Goal: Contribute content

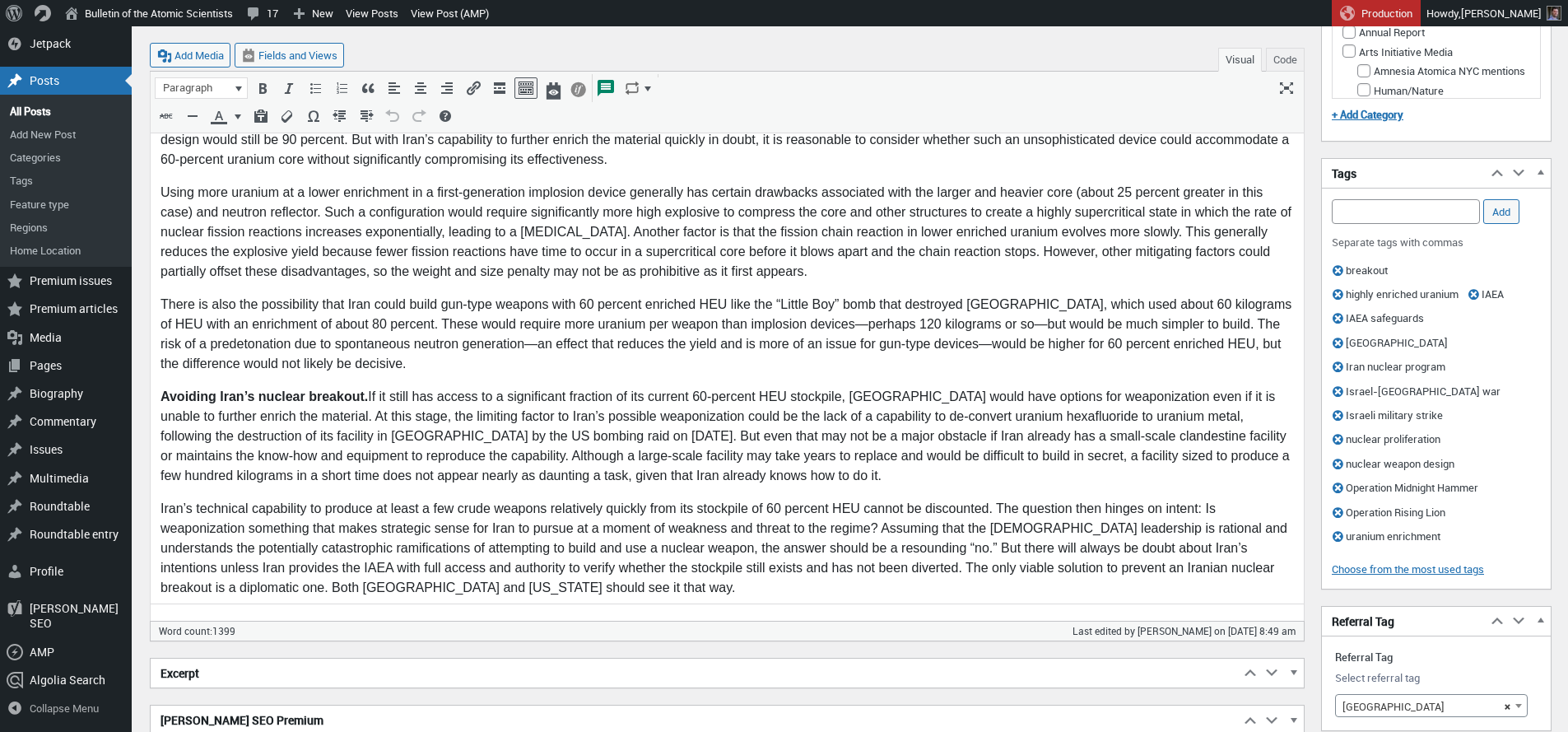
scroll to position [1471, 0]
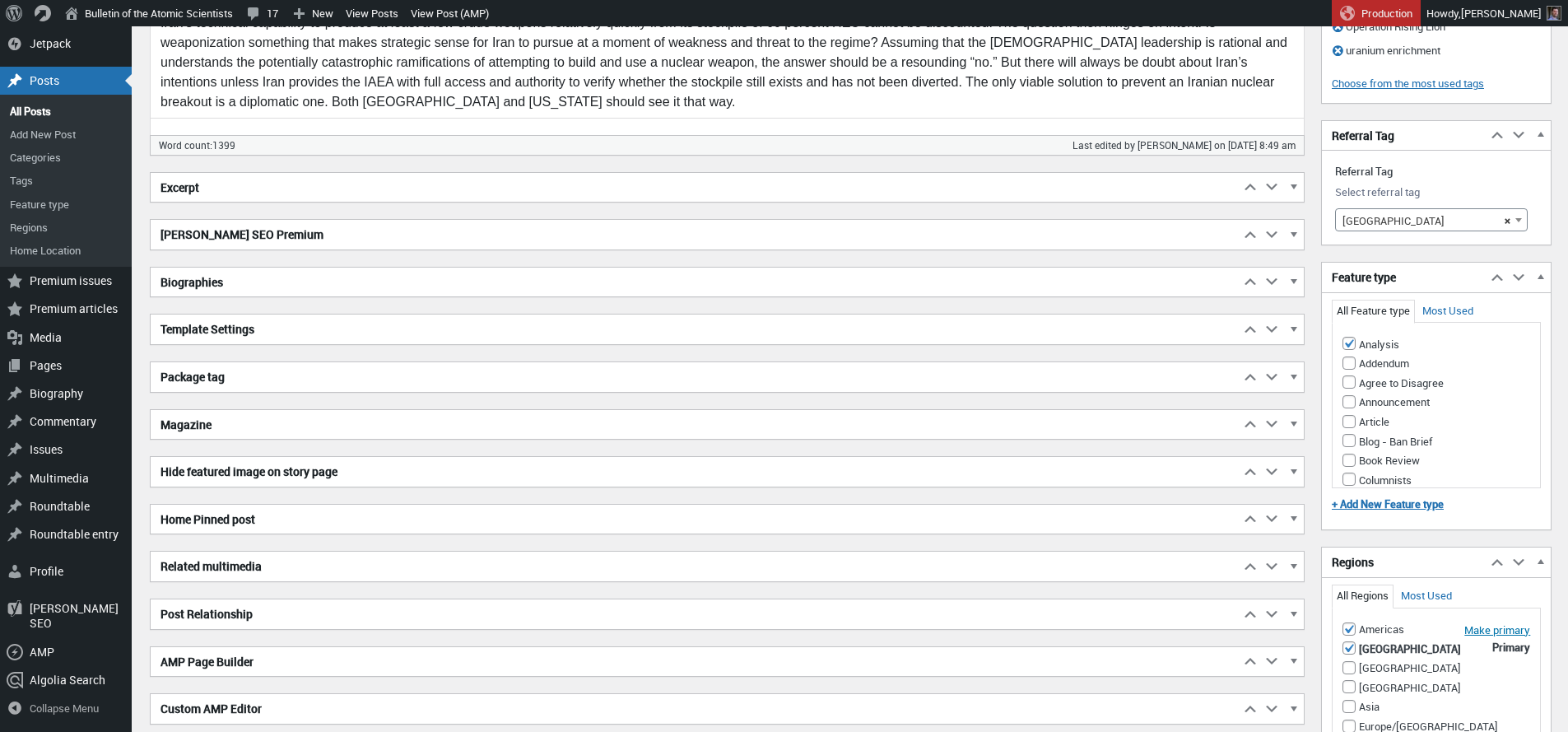
click at [599, 185] on h2 "Excerpt" at bounding box center [695, 187] width 1089 height 30
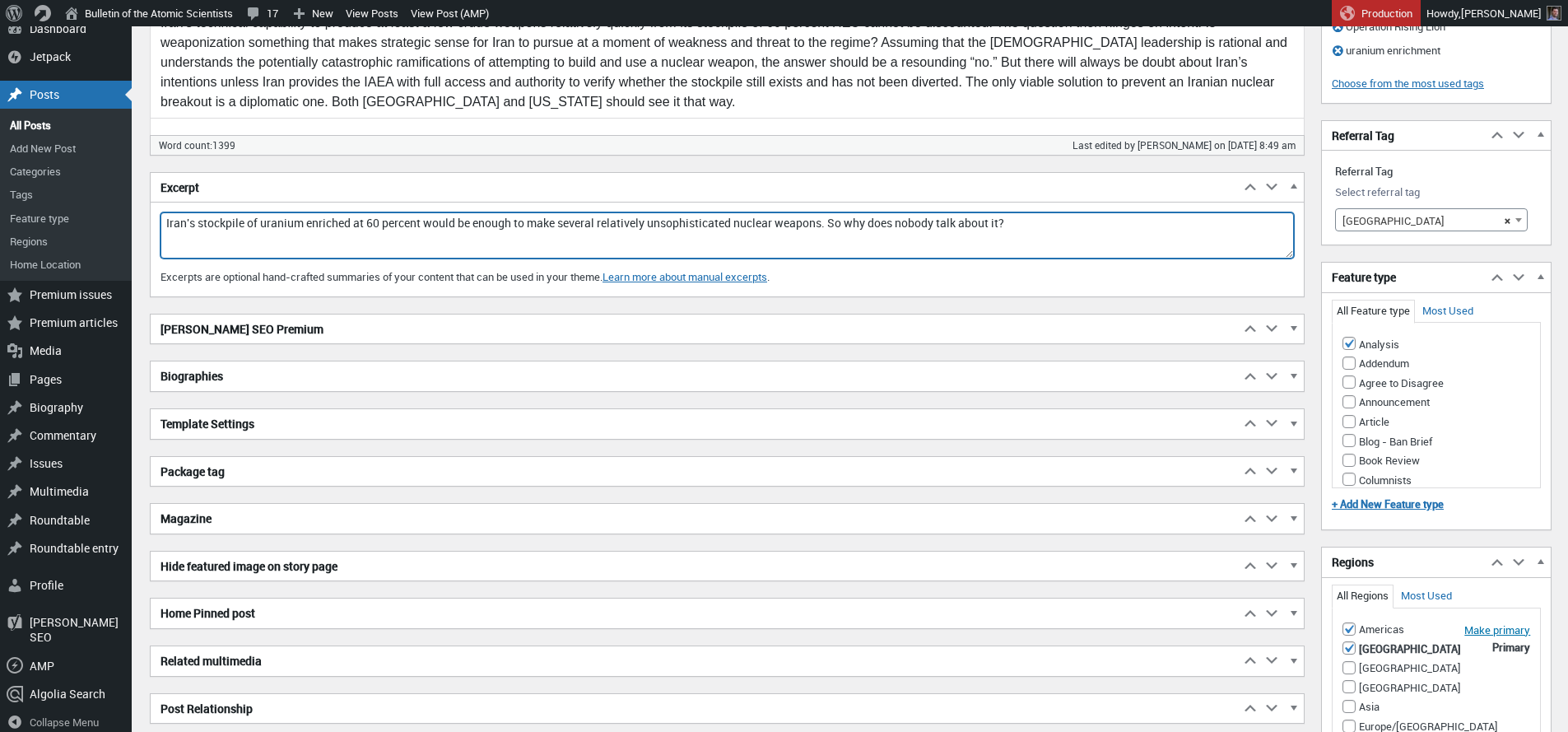
click at [315, 225] on textarea "Iran's stockpile of uranium enriched at 60 percent would be enough to make seve…" at bounding box center [726, 235] width 1133 height 46
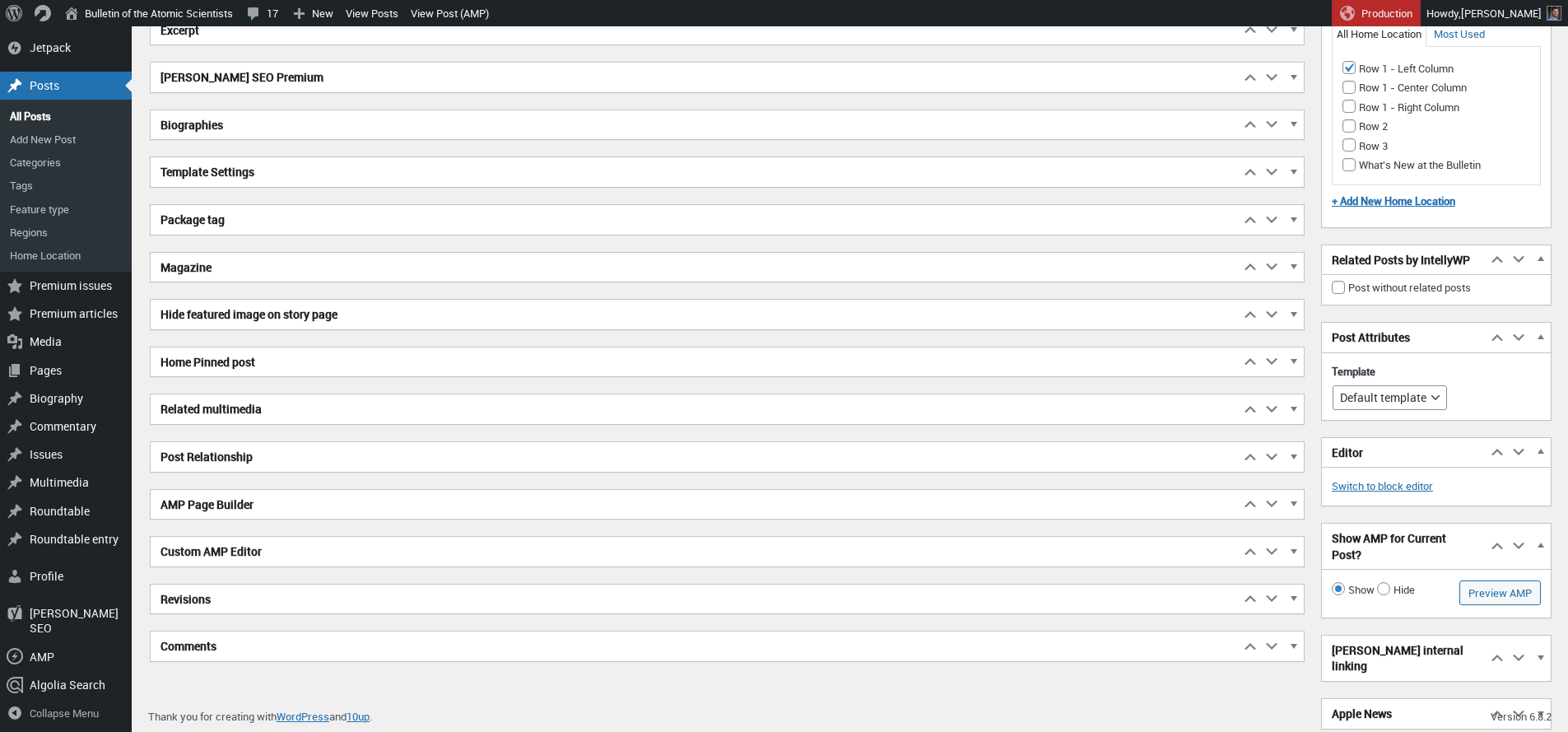
scroll to position [3381, 0]
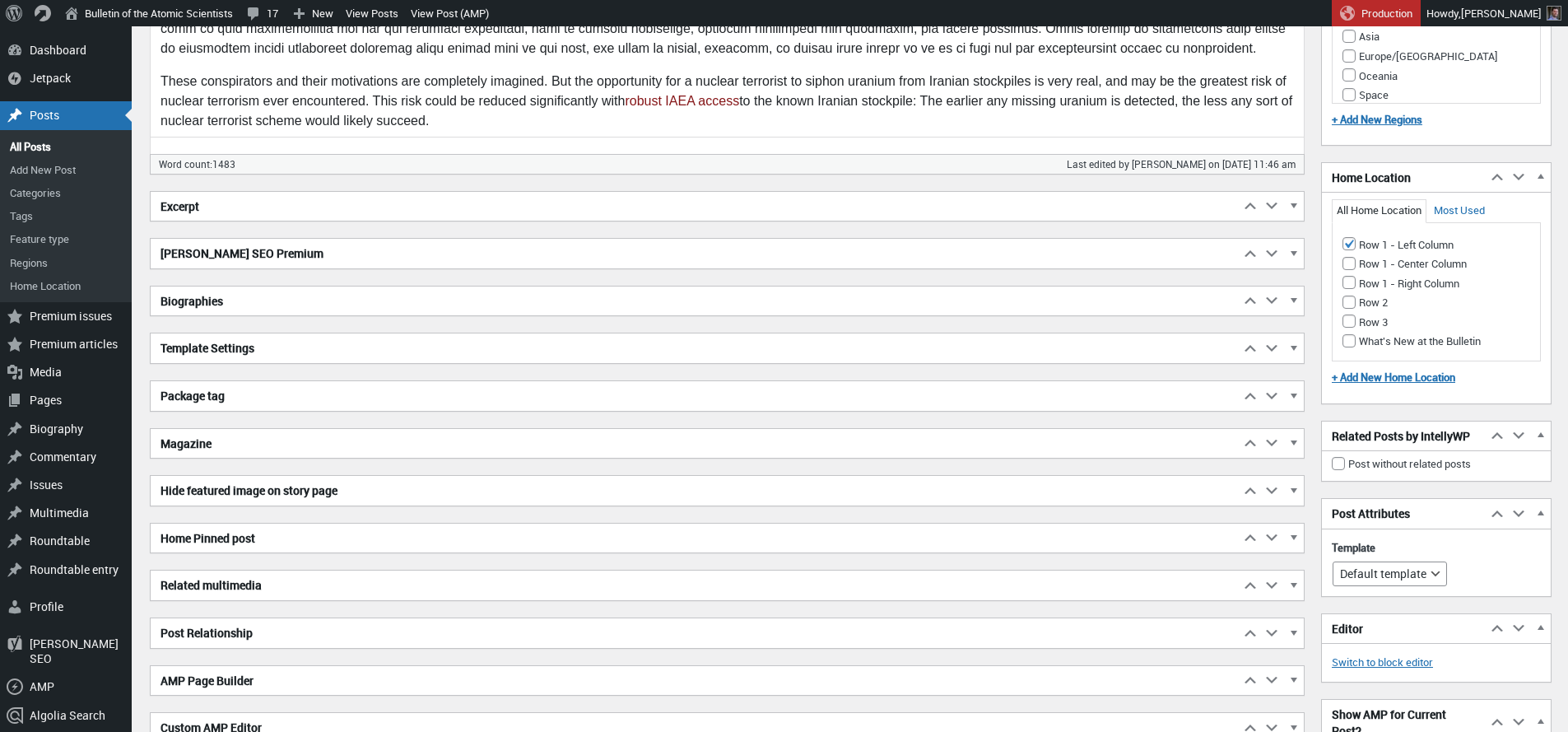
click at [252, 214] on h2 "Excerpt" at bounding box center [695, 207] width 1089 height 30
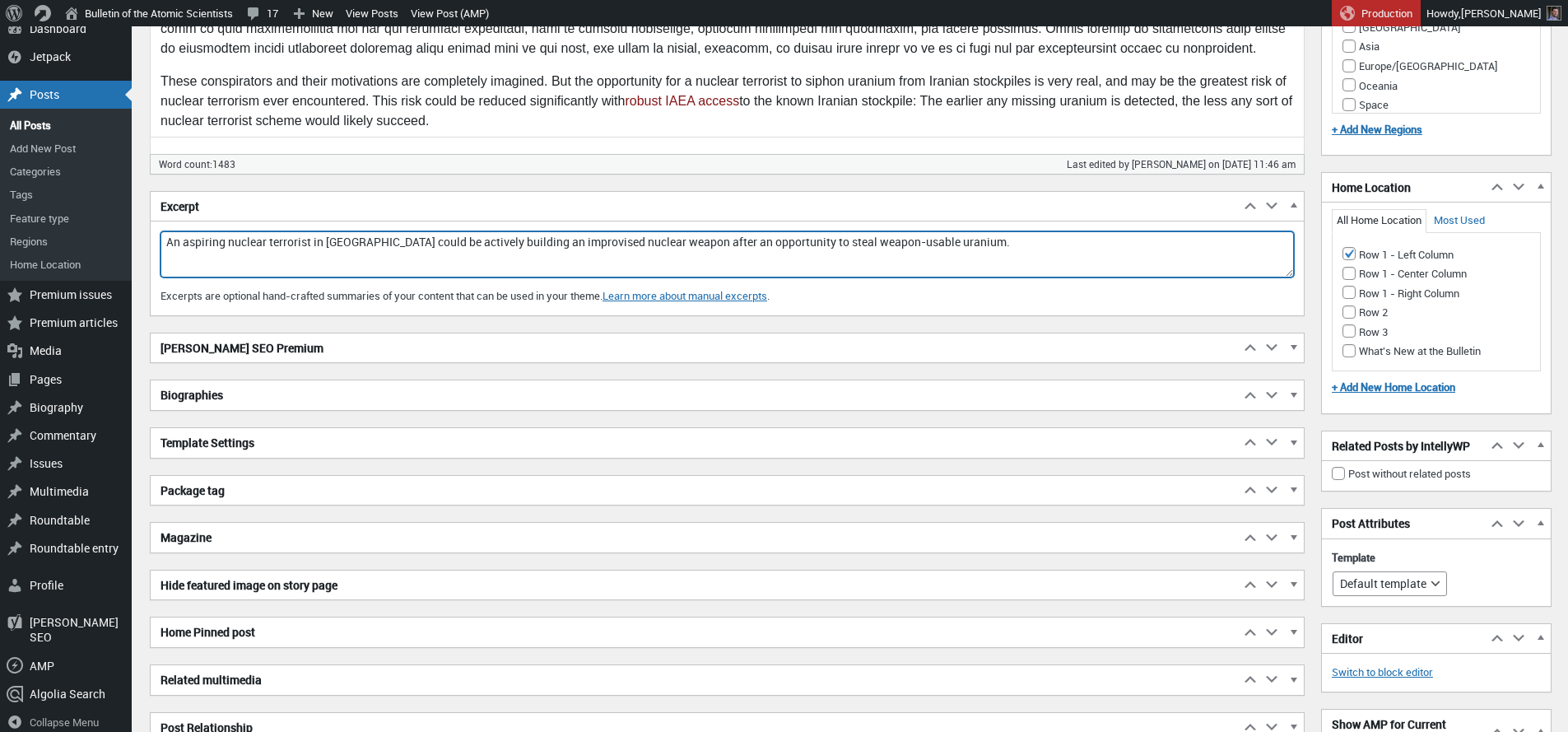
click at [294, 245] on textarea "An aspiring nuclear terrorist in [GEOGRAPHIC_DATA] could be actively building a…" at bounding box center [726, 254] width 1133 height 46
